Goal: Obtain resource: Download file/media

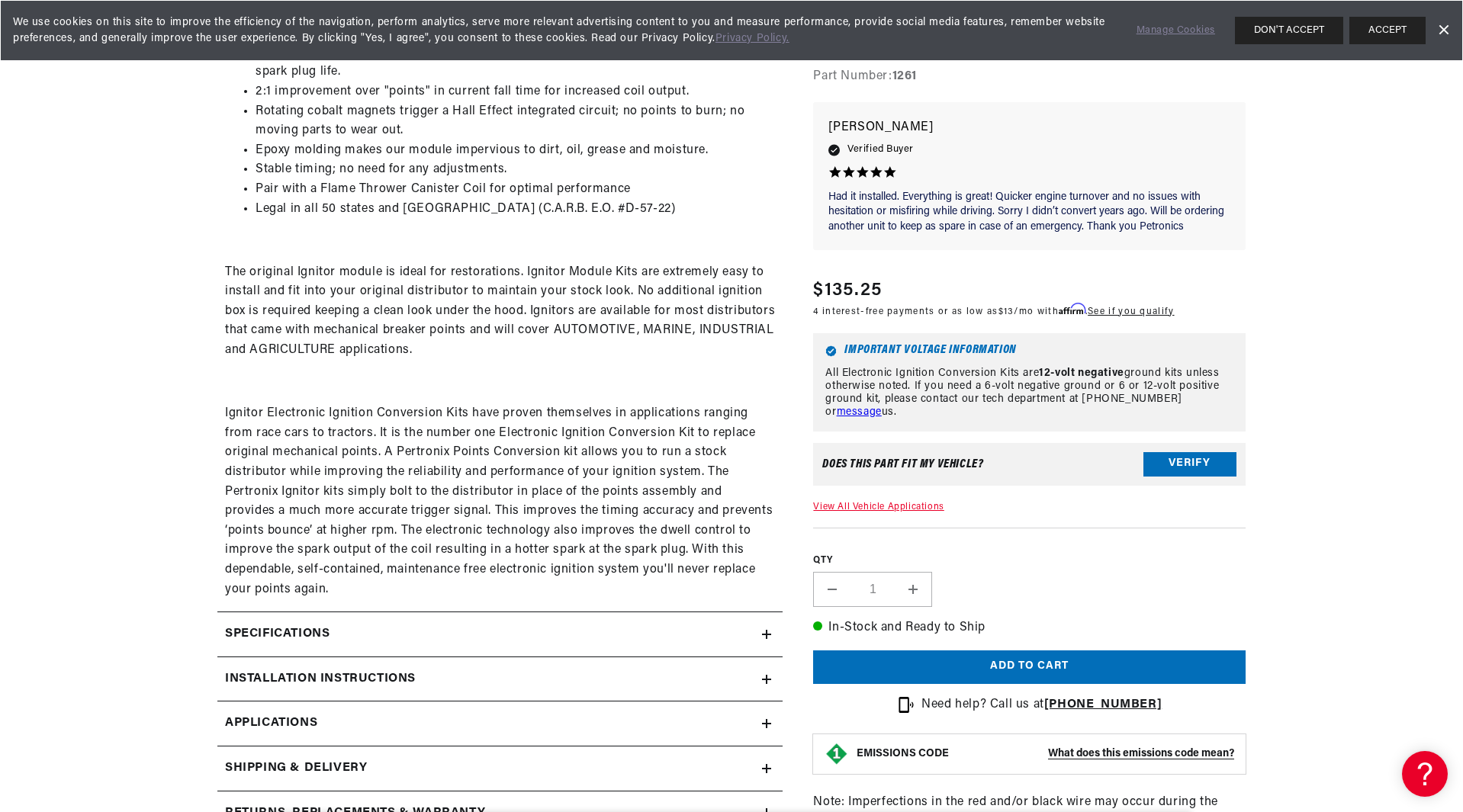
scroll to position [0, 1905]
click at [771, 633] on icon at bounding box center [766, 634] width 9 height 9
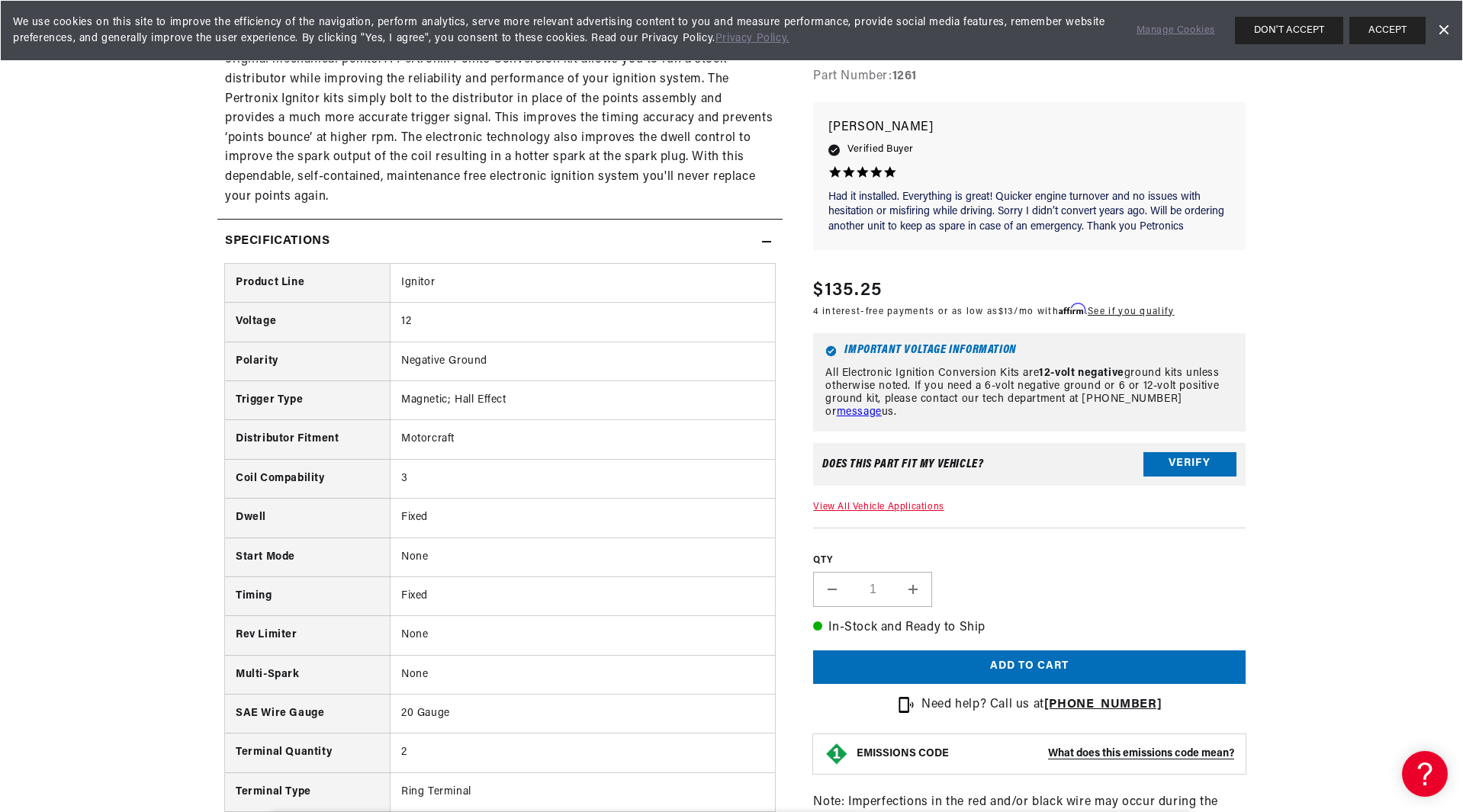
scroll to position [1373, 0]
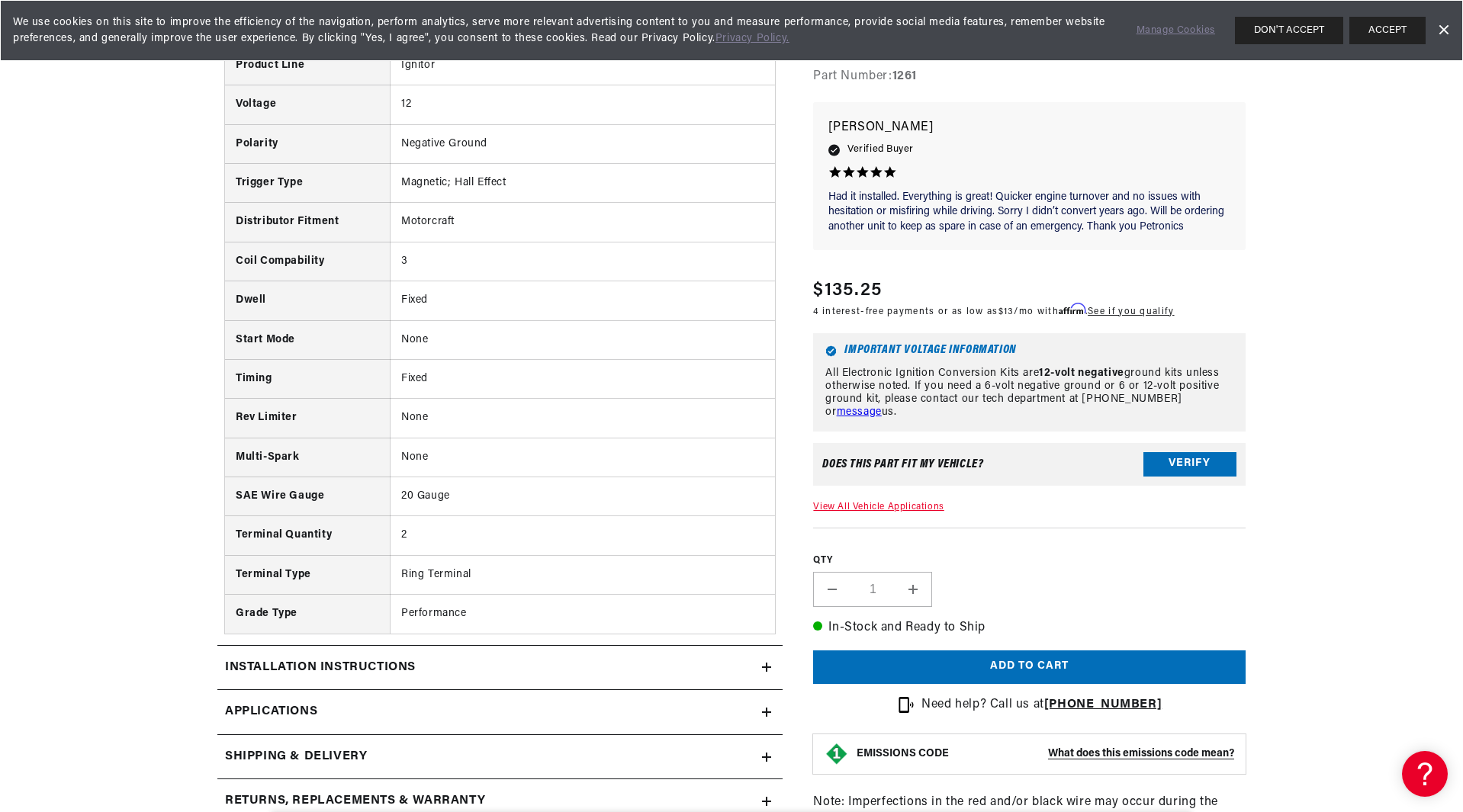
click at [771, 656] on summary "Installation instructions" at bounding box center [499, 668] width 565 height 44
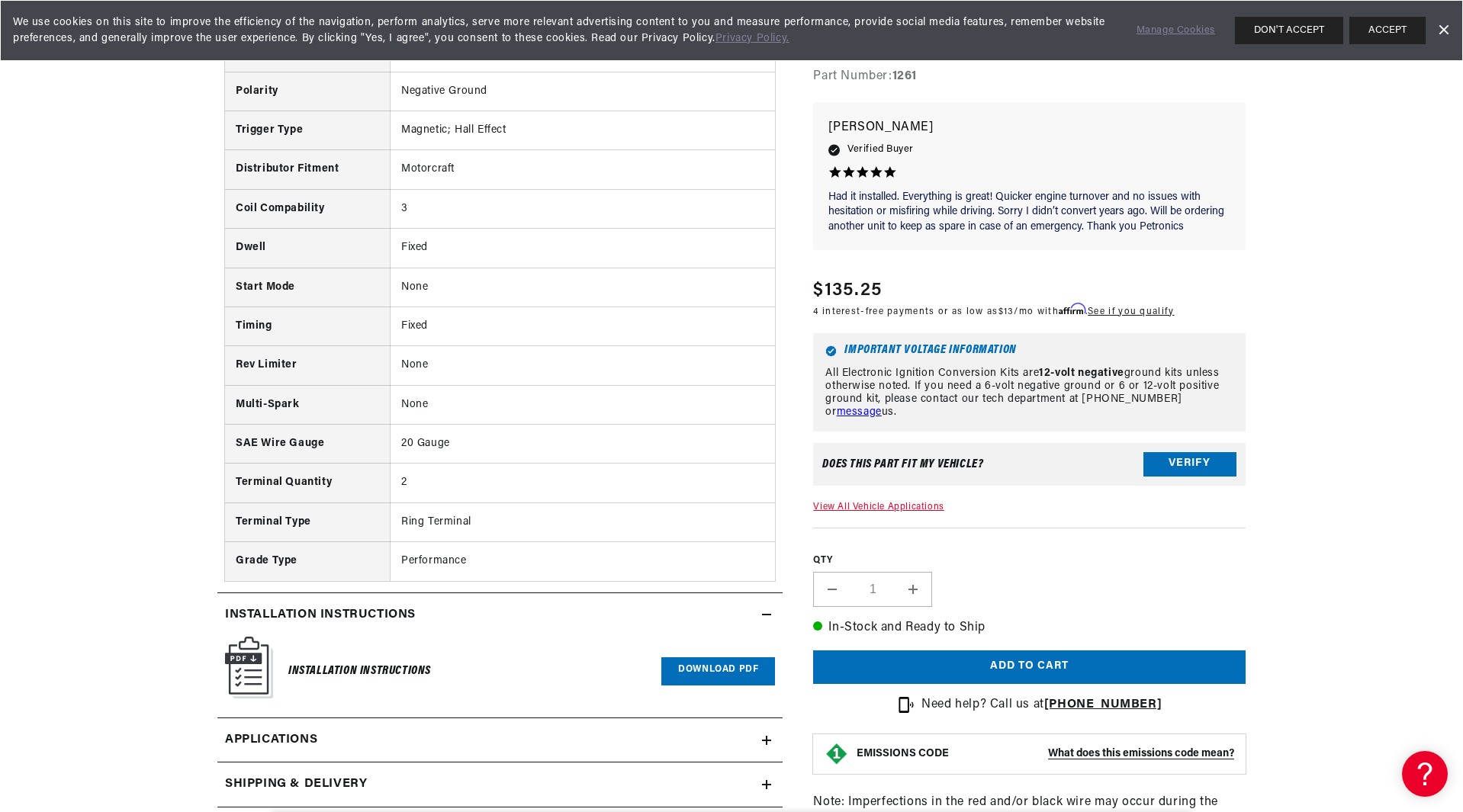
scroll to position [1601, 0]
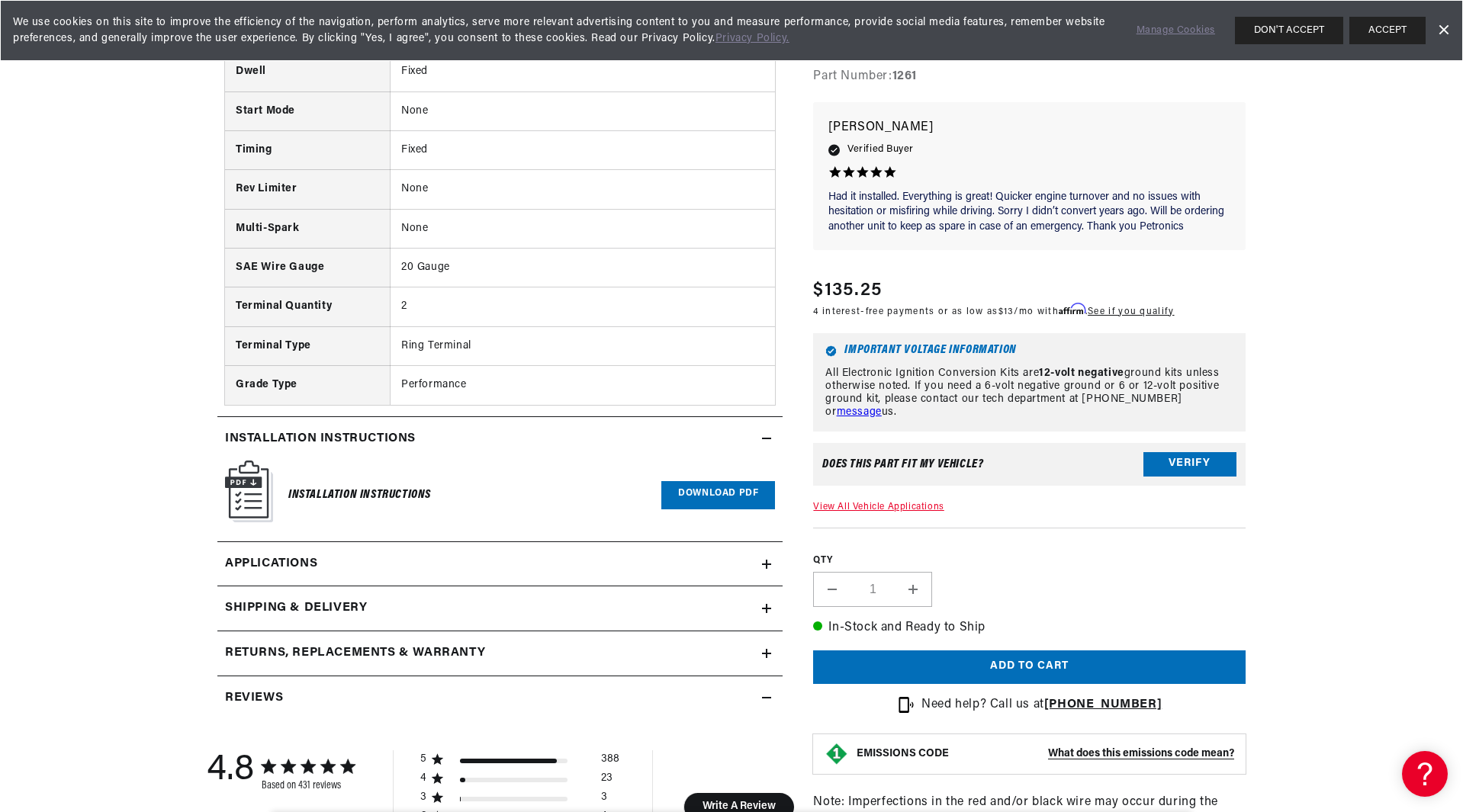
drag, startPoint x: 345, startPoint y: 495, endPoint x: 233, endPoint y: 492, distance: 112.0
click at [340, 495] on h6 "Installation Instructions" at bounding box center [360, 495] width 143 height 20
drag, startPoint x: 218, startPoint y: 492, endPoint x: 227, endPoint y: 492, distance: 9.0
click at [226, 492] on div "Installation Instructions Download PDF" at bounding box center [499, 495] width 565 height 70
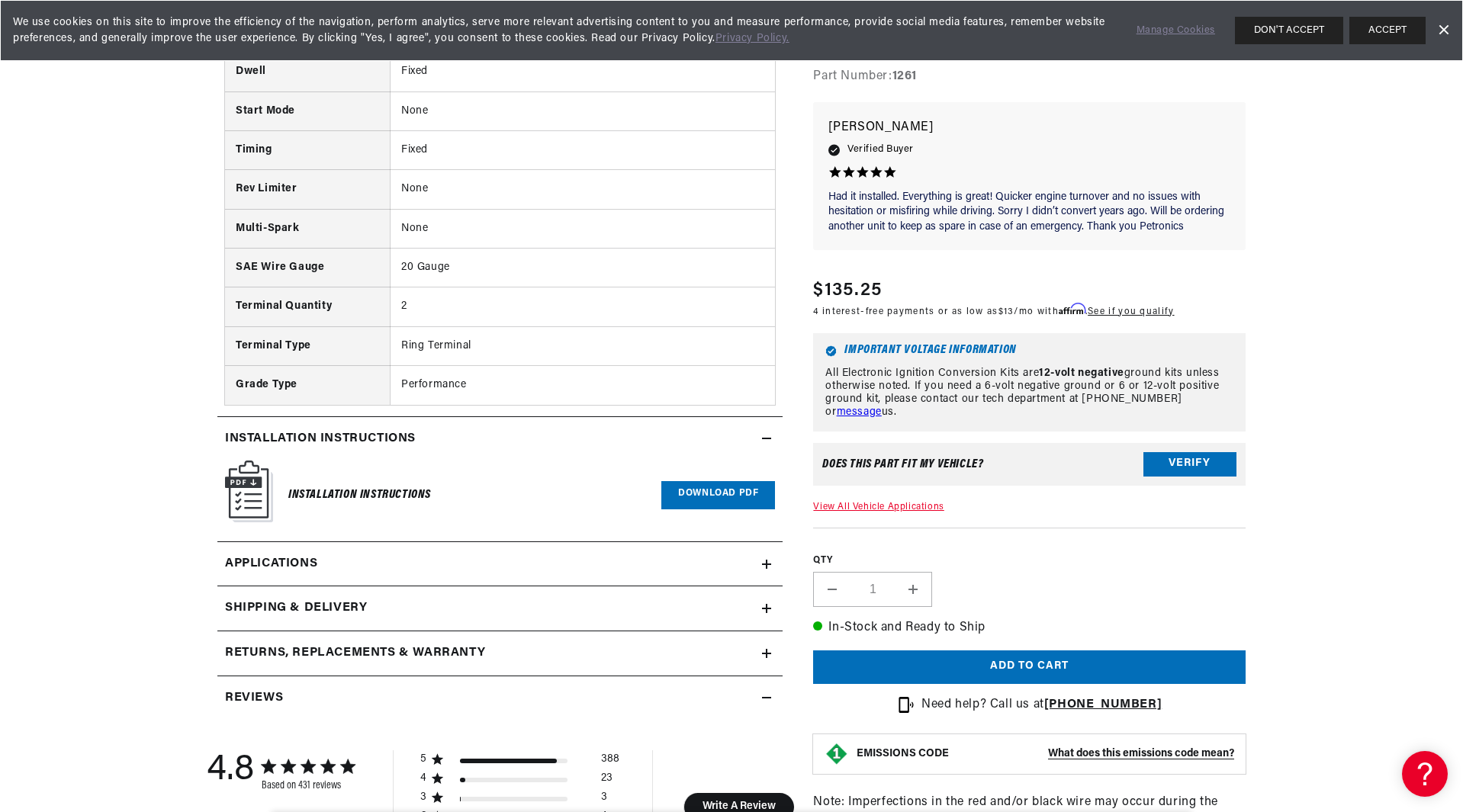
click at [713, 496] on link "Download PDF" at bounding box center [718, 495] width 114 height 28
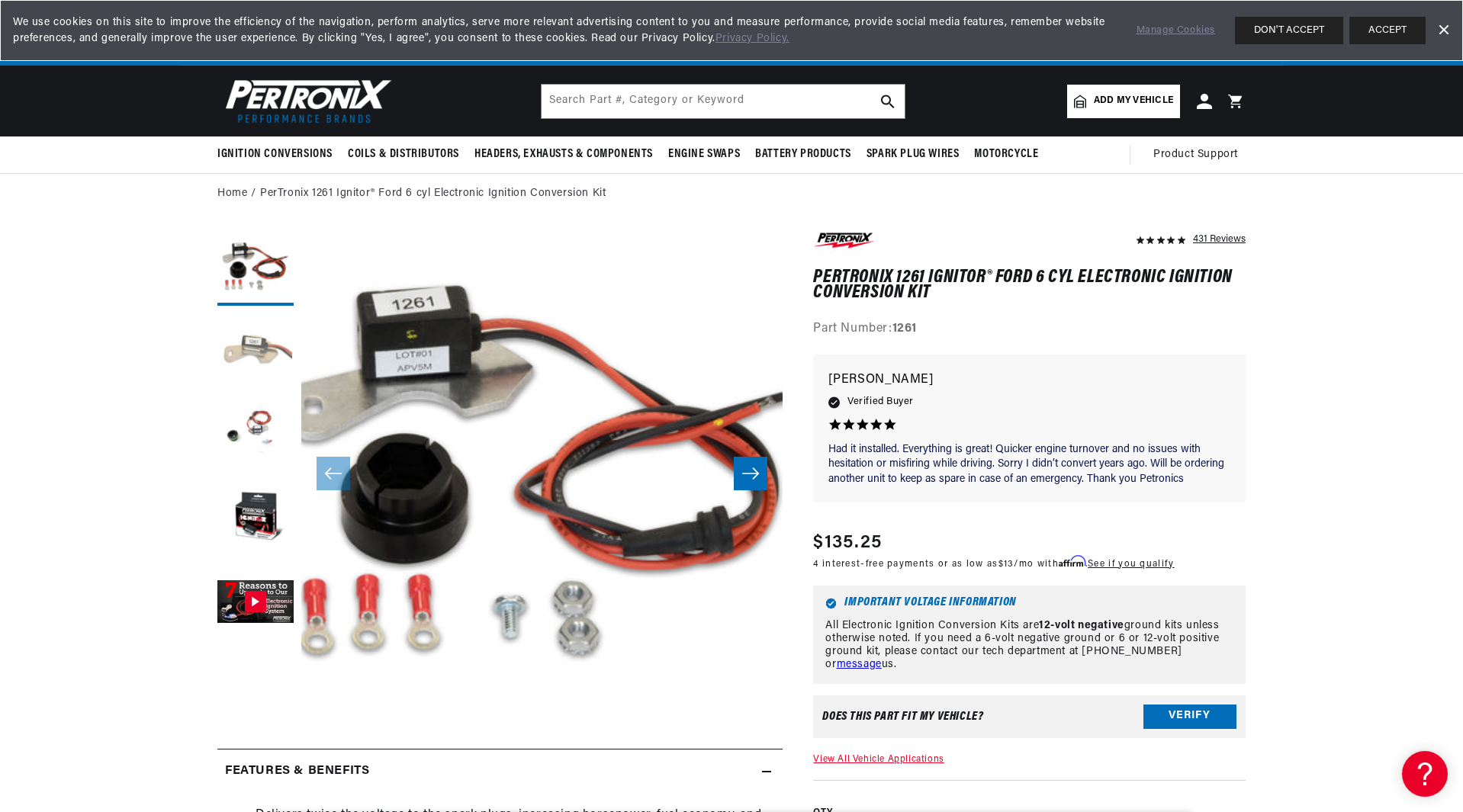
click at [243, 344] on button "Load image 2 in gallery view" at bounding box center [255, 351] width 76 height 76
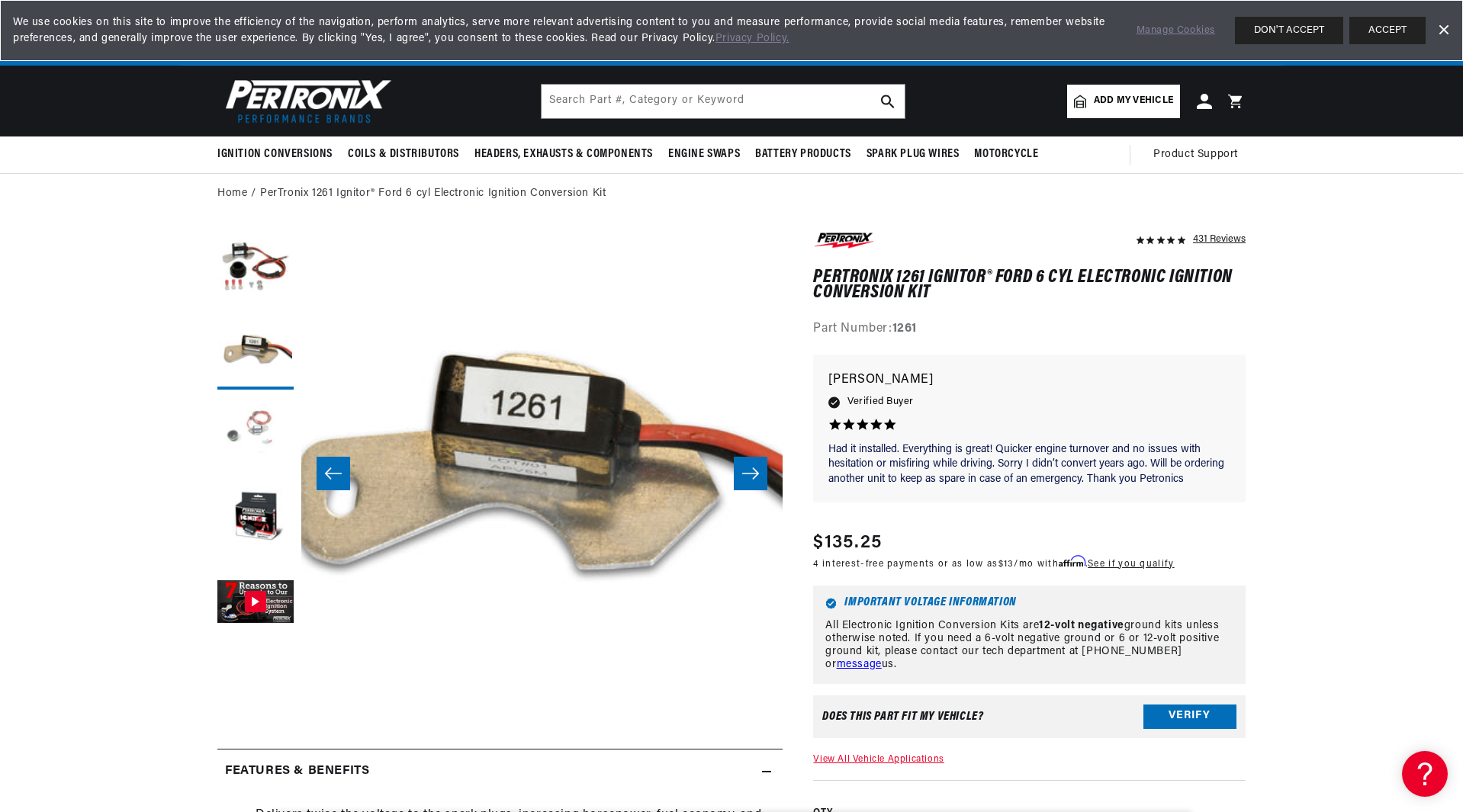
click at [235, 413] on button "Load image 3 in gallery view" at bounding box center [255, 435] width 76 height 76
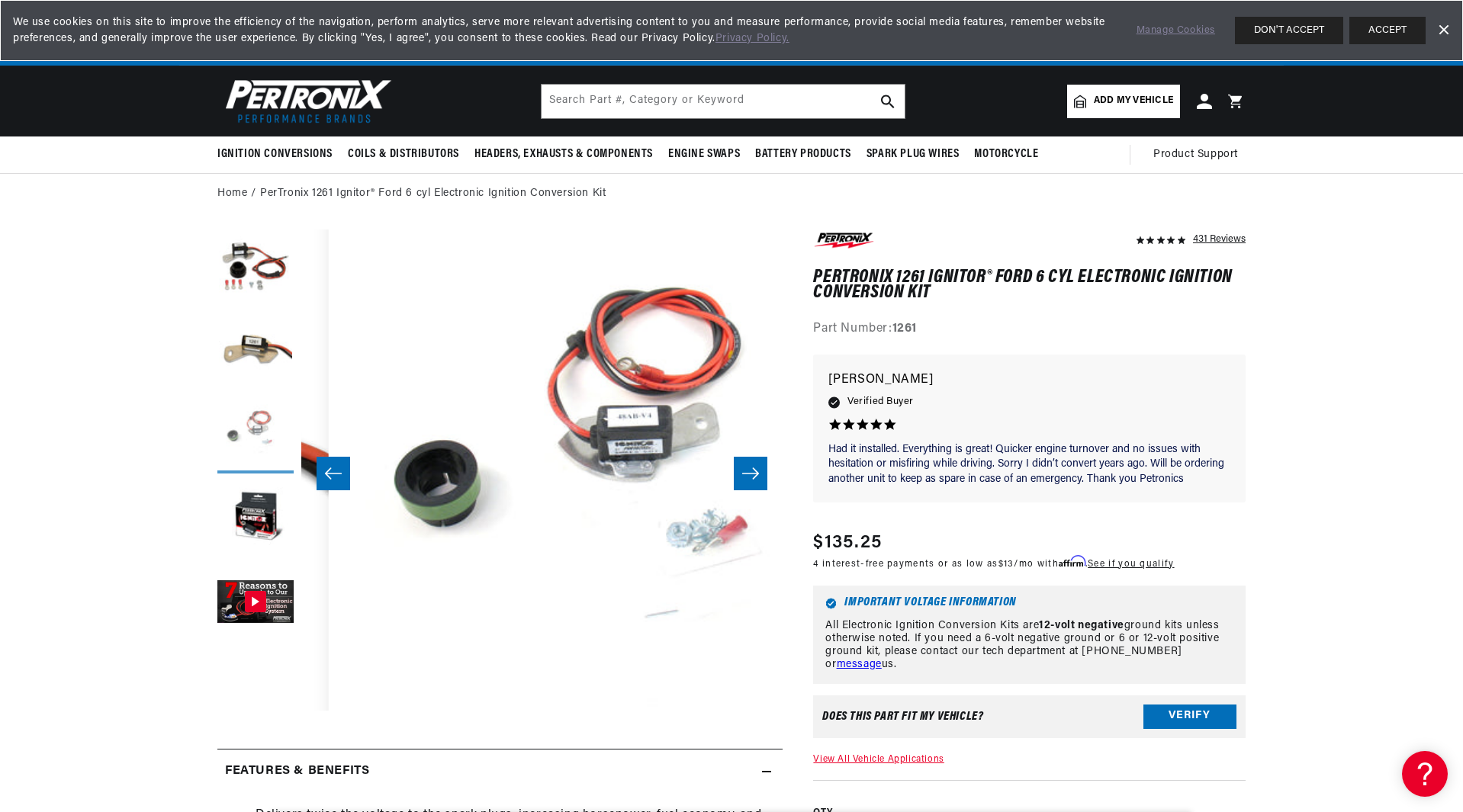
scroll to position [0, 963]
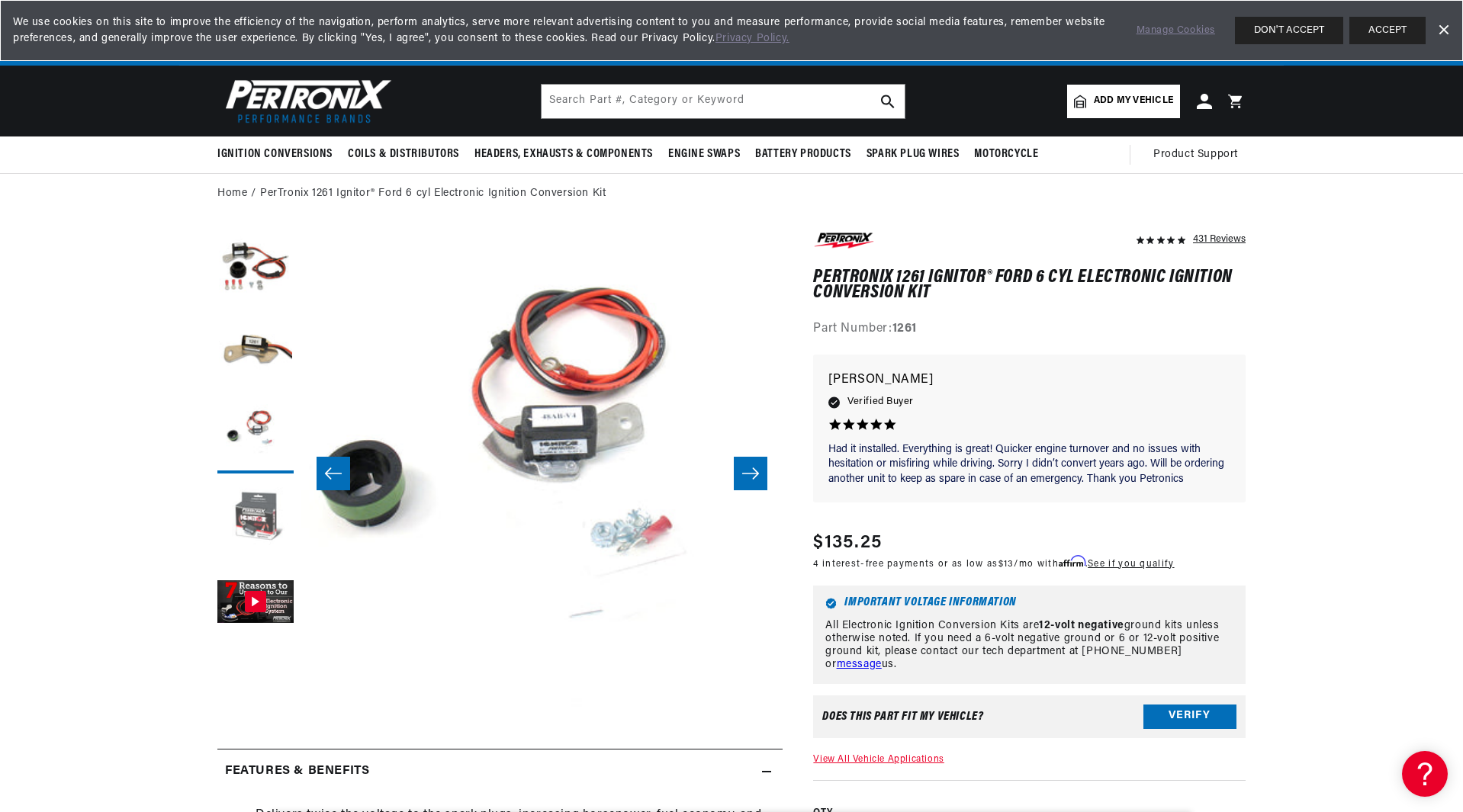
click at [259, 492] on button "Load image 4 in gallery view" at bounding box center [255, 519] width 76 height 76
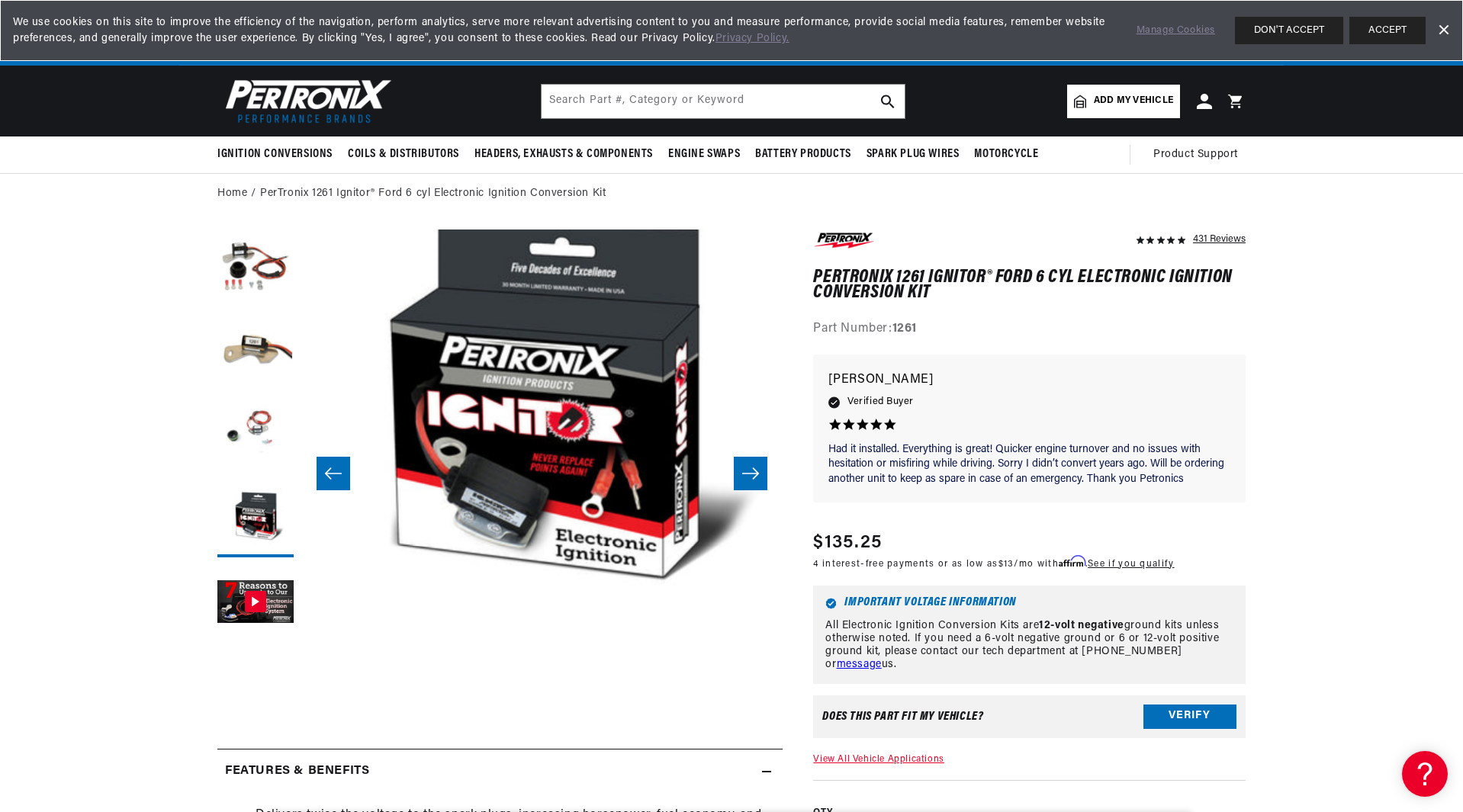
scroll to position [0, 1905]
click at [260, 590] on button "Gallery Viewer" at bounding box center [255, 602] width 76 height 76
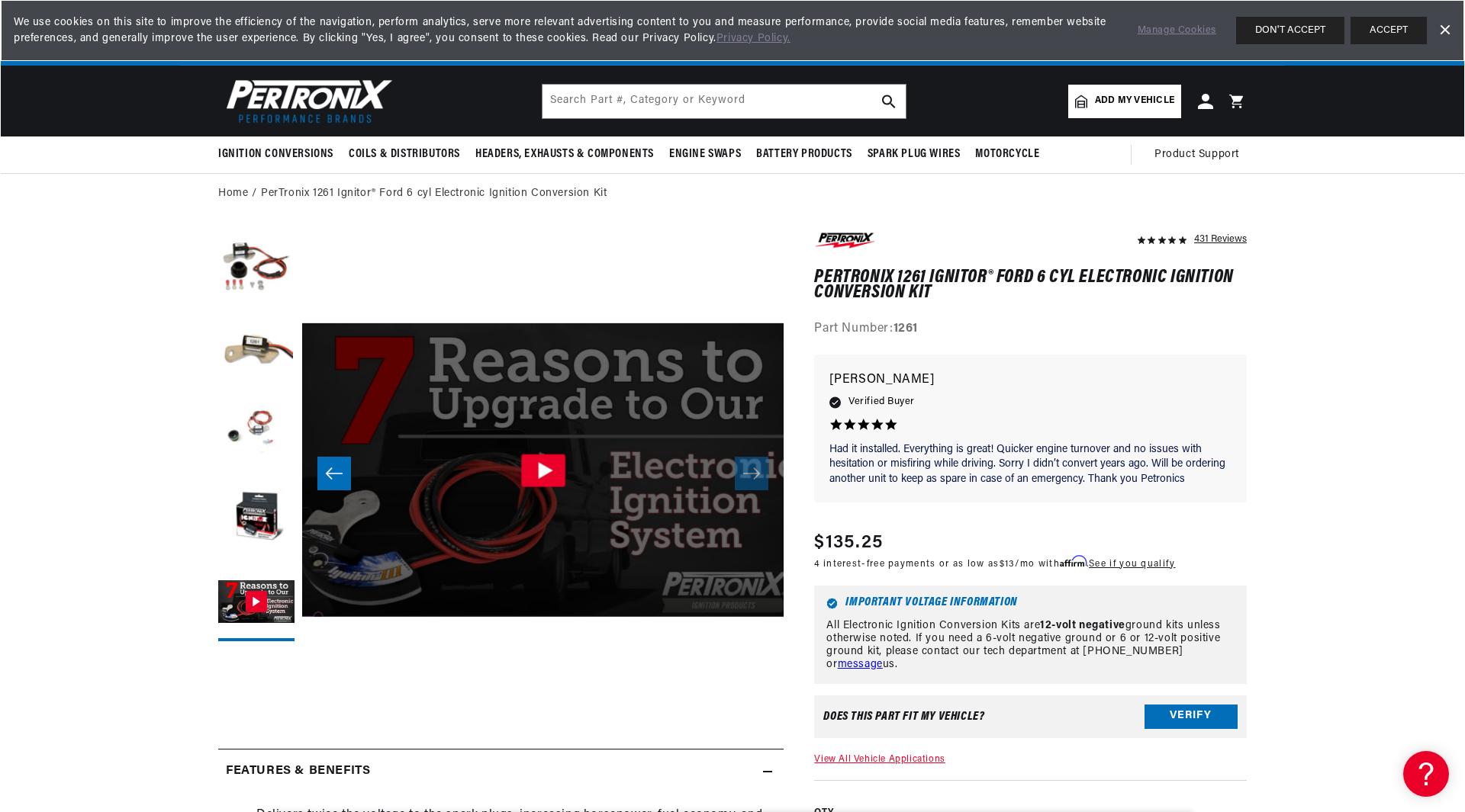
scroll to position [0, 953]
click at [587, 475] on div "Gallery Viewer" at bounding box center [542, 470] width 522 height 294
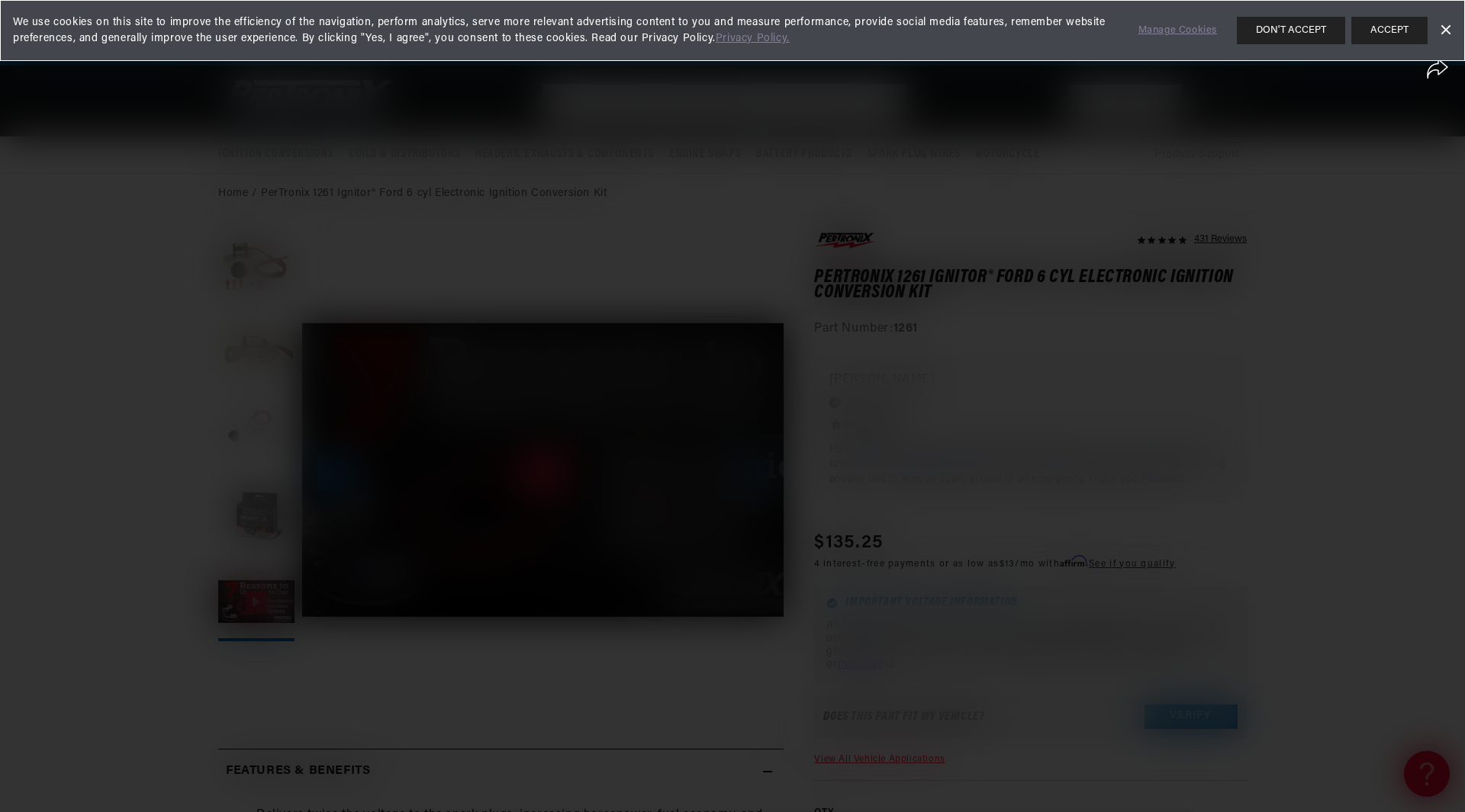
scroll to position [0, 1905]
click at [1291, 29] on button "DON'T ACCEPT" at bounding box center [1290, 30] width 108 height 27
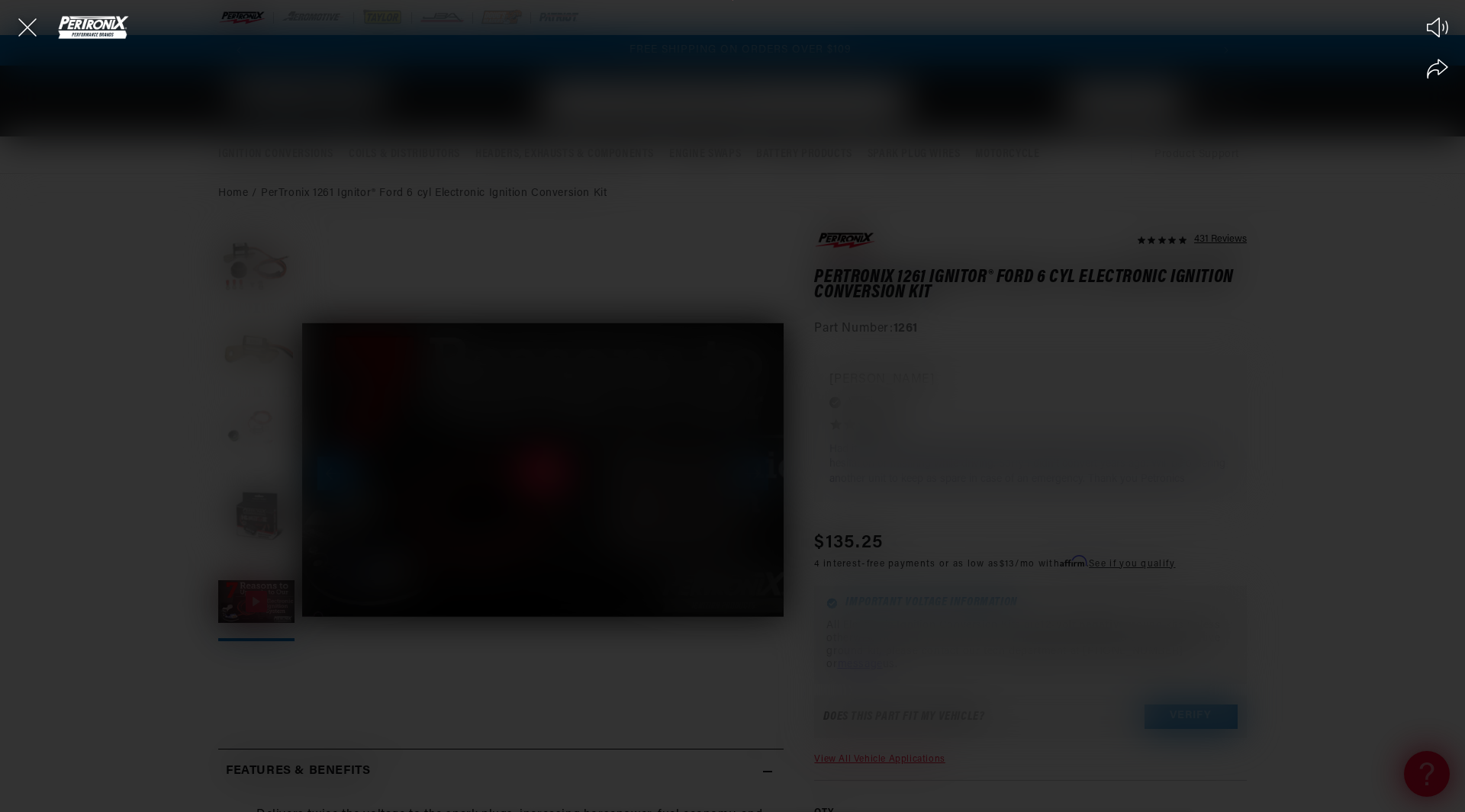
click at [557, 482] on div "Play Mute Share" at bounding box center [732, 406] width 1465 height 812
click at [36, 25] on icon "Close the video player" at bounding box center [27, 27] width 34 height 34
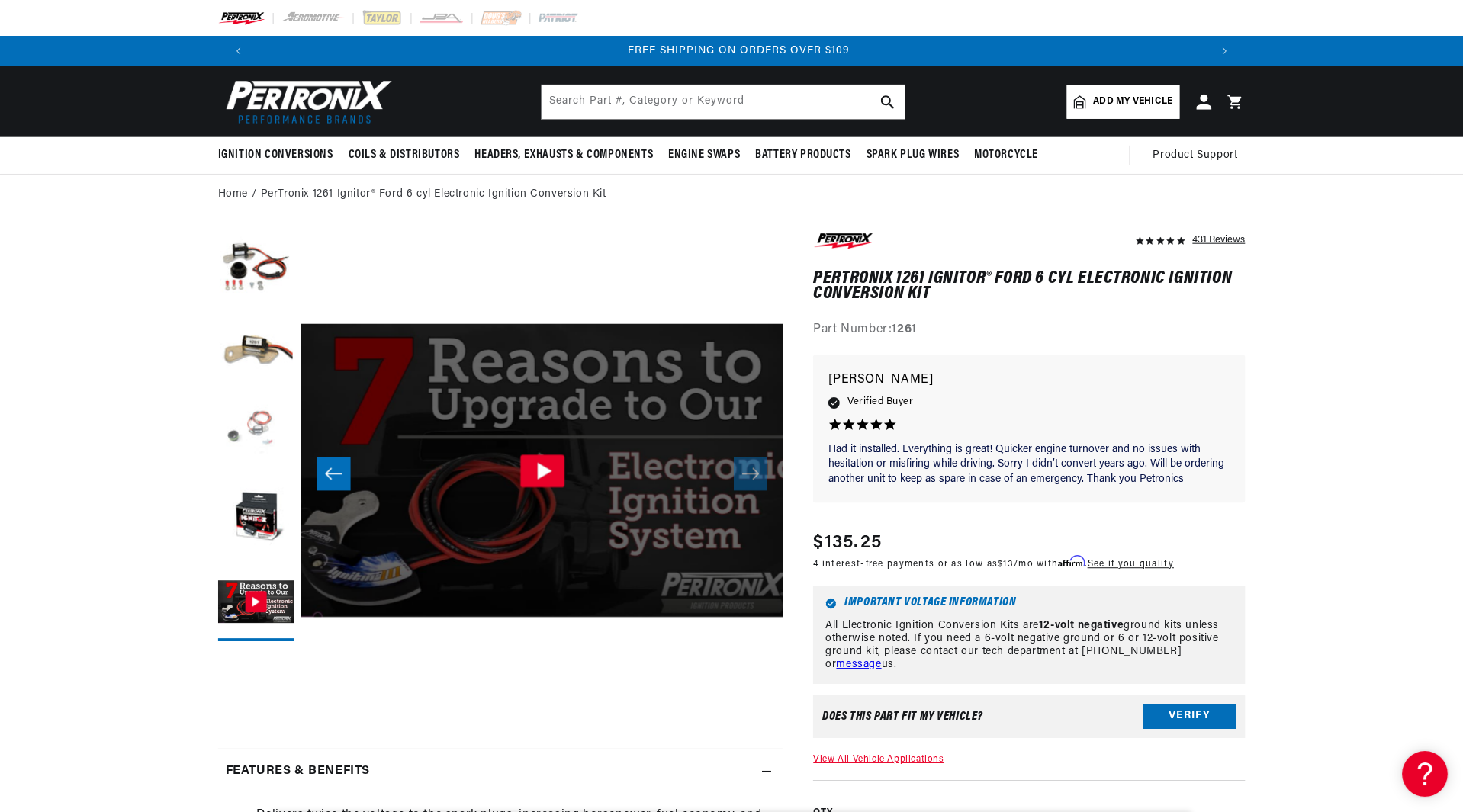
scroll to position [35, 0]
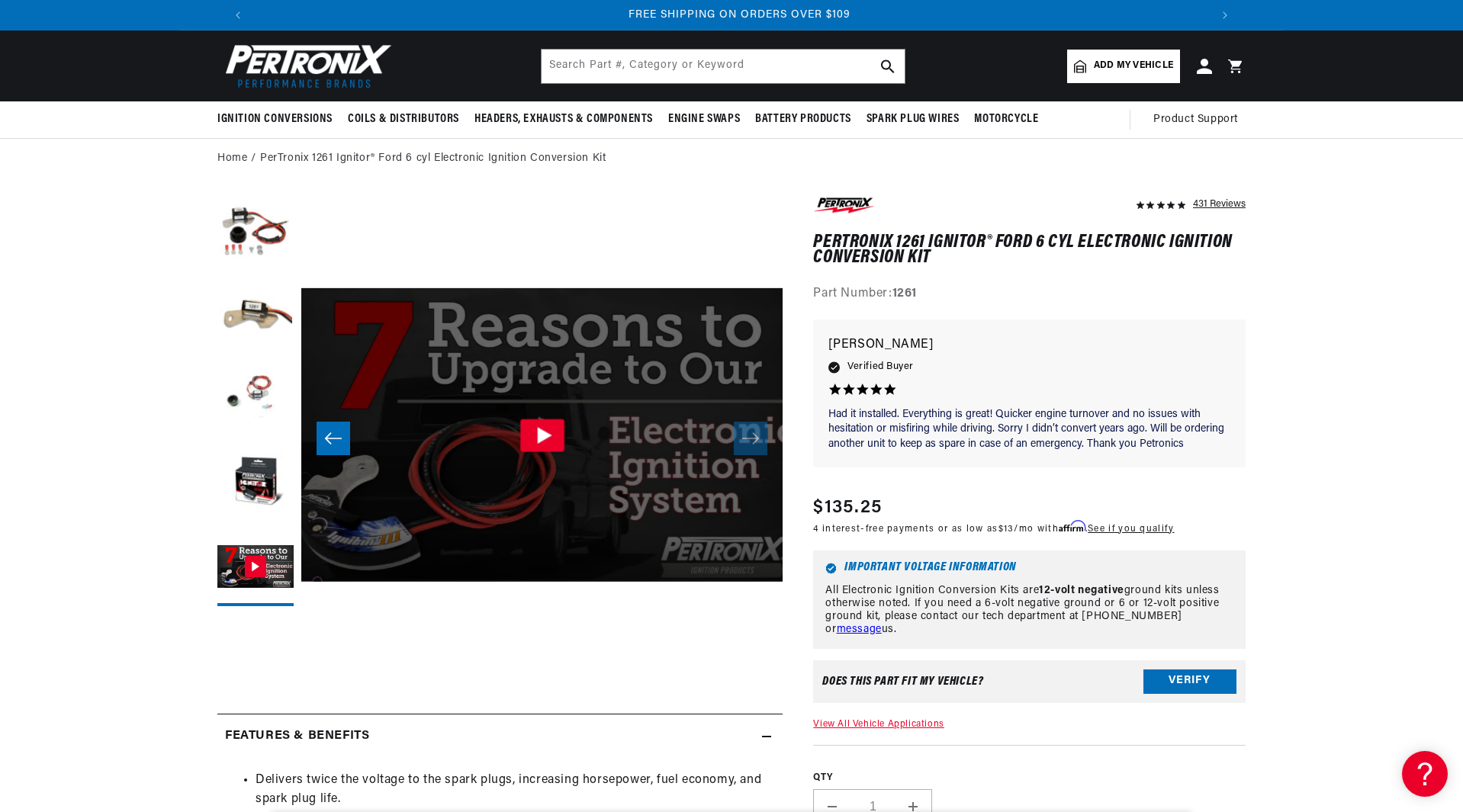
click at [528, 428] on icon "Gallery Viewer" at bounding box center [541, 435] width 44 height 33
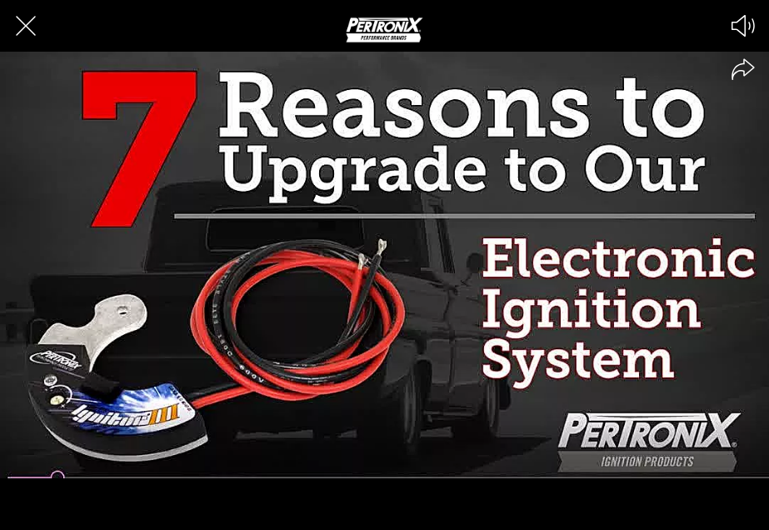
scroll to position [0, 1238]
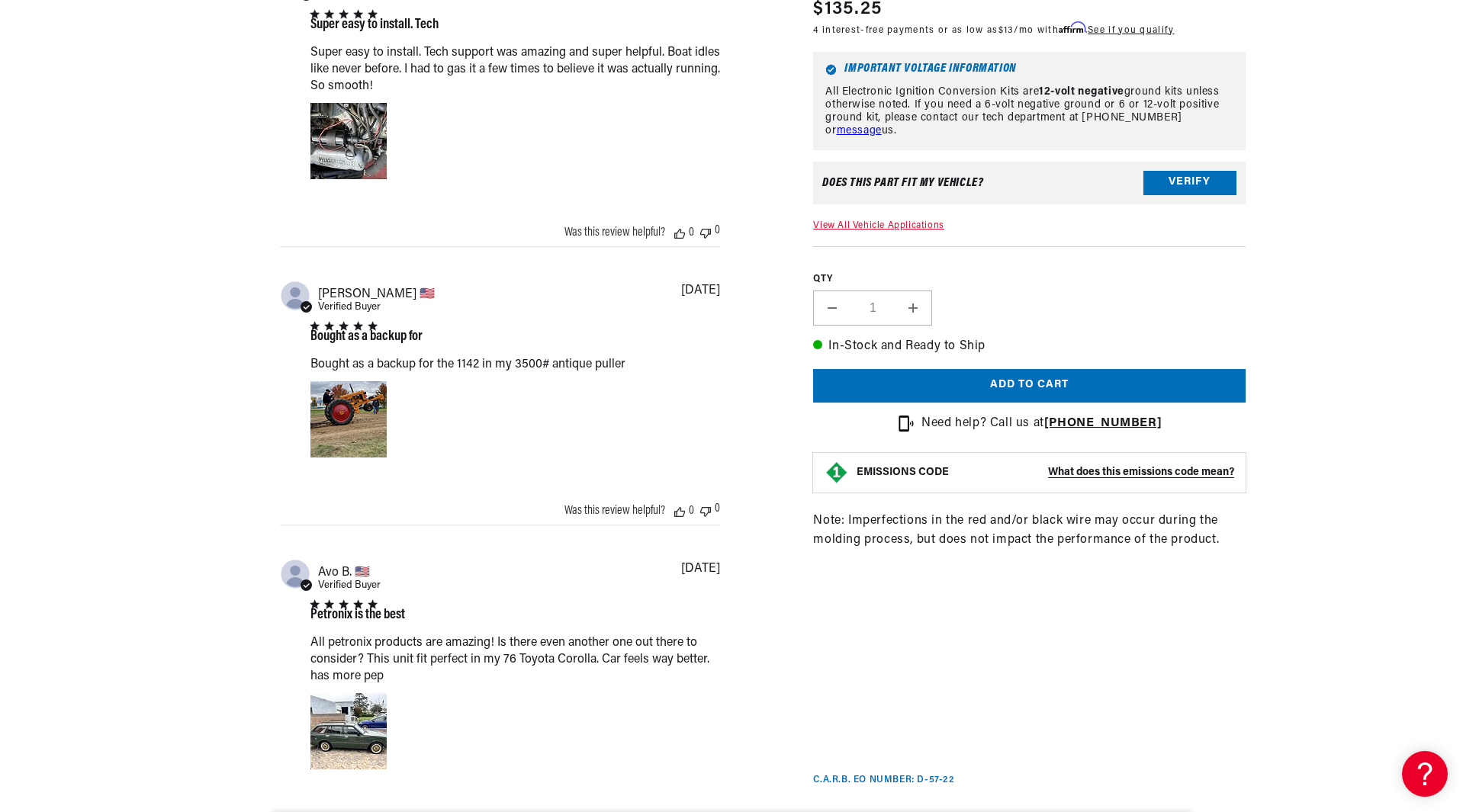
scroll to position [1678, 0]
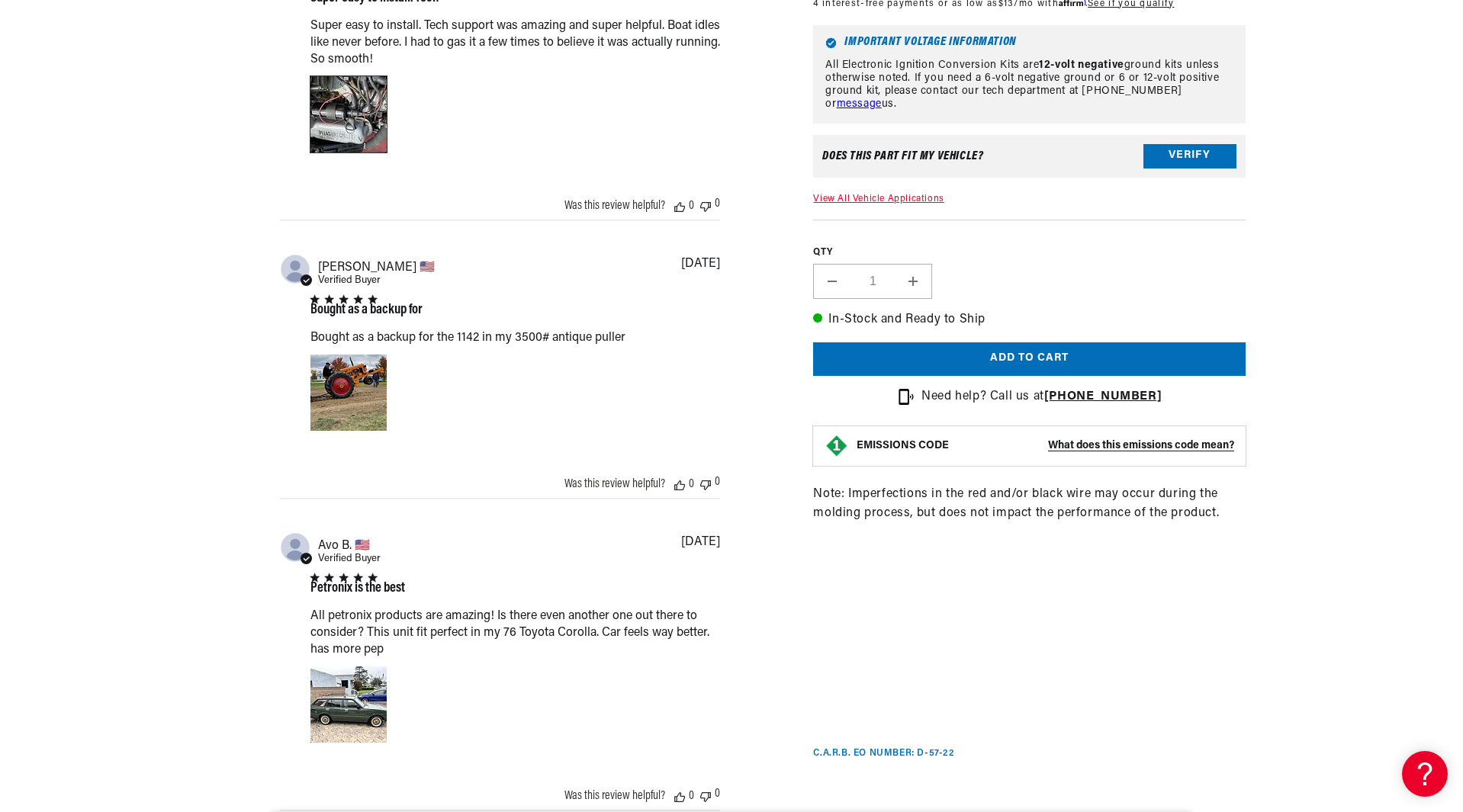
click at [341, 116] on div "Image of Review by Joseph C. on October 12, 23 number 1" at bounding box center [348, 114] width 76 height 76
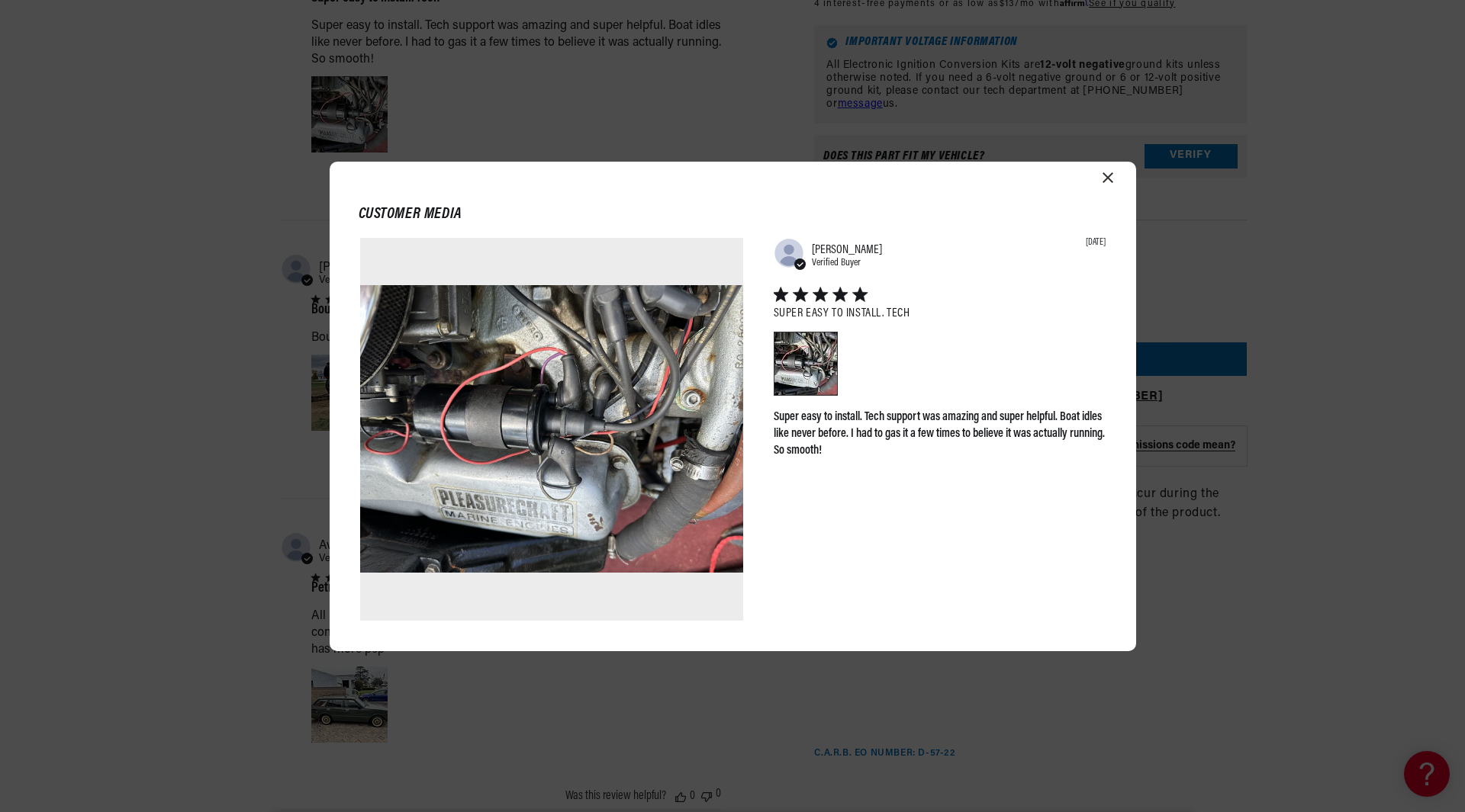
scroll to position [0, 953]
click at [1108, 176] on icon "Close modal" at bounding box center [1108, 178] width 11 height 11
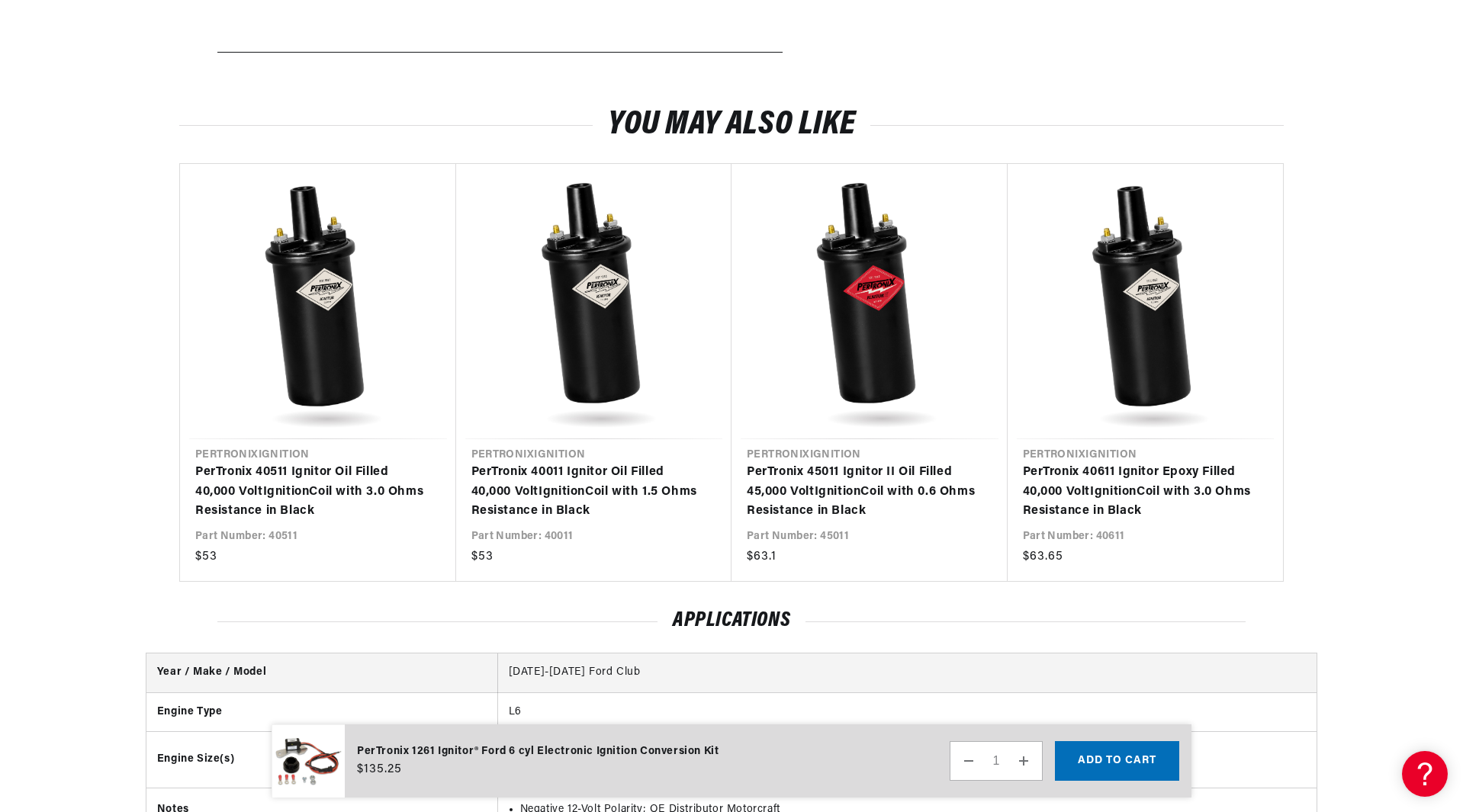
scroll to position [0, 1905]
